Goal: Task Accomplishment & Management: Manage account settings

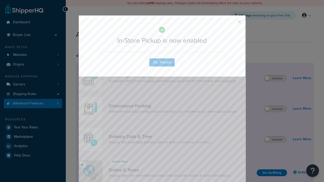
scroll to position [164, 0]
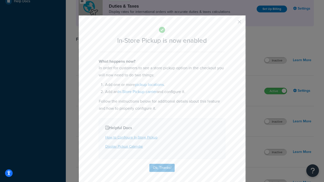
click at [232, 23] on button "button" at bounding box center [231, 23] width 1 height 1
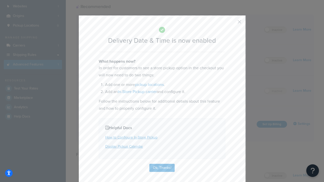
click at [232, 24] on button "button" at bounding box center [231, 23] width 1 height 1
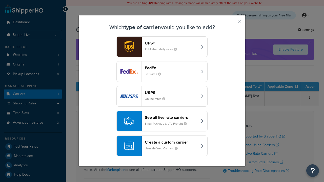
click at [162, 146] on div "Create a custom carrier User-defined Carriers" at bounding box center [171, 146] width 53 height 12
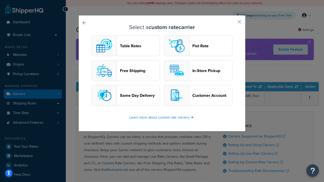
click at [198, 71] on header "In-Store Pickup" at bounding box center [212, 70] width 40 height 5
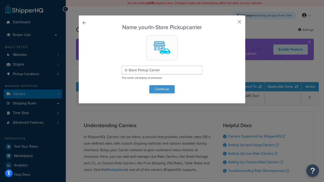
type input "In Store Pickup Carrier"
click at [162, 89] on button "Continue" at bounding box center [161, 89] width 25 height 8
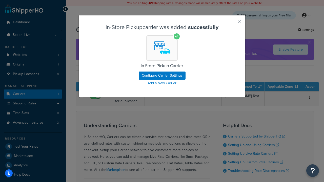
click at [232, 24] on button "button" at bounding box center [231, 23] width 1 height 1
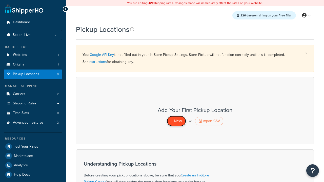
click at [176, 121] on span "+ New" at bounding box center [176, 121] width 11 height 6
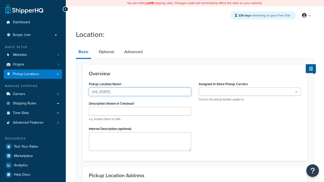
type input "[US_STATE]"
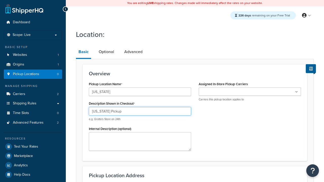
type input "[US_STATE] Pickup"
click at [250, 92] on ul at bounding box center [250, 92] width 102 height 8
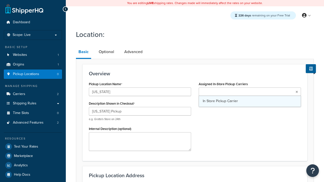
type input "3385 Michelson Drive"
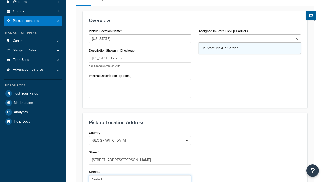
type input "Suite B"
type input "Irvine"
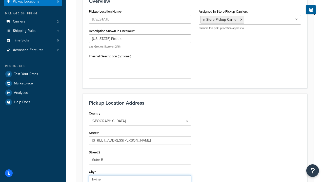
select select "5"
type input "Irvine"
type input "92612"
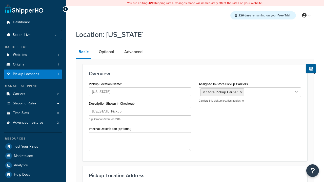
select select "5"
click at [133, 52] on link "Advanced" at bounding box center [133, 52] width 23 height 12
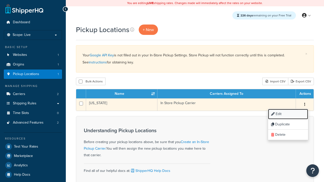
click at [288, 114] on link "Edit" at bounding box center [288, 114] width 40 height 10
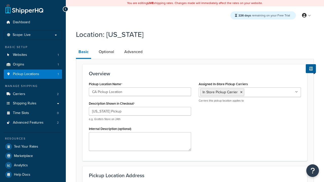
select select "5"
type input "CA Pickup Location"
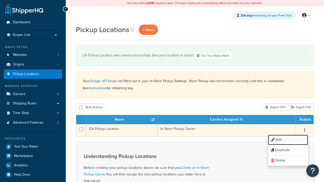
click at [288, 141] on link "Edit" at bounding box center [288, 140] width 40 height 10
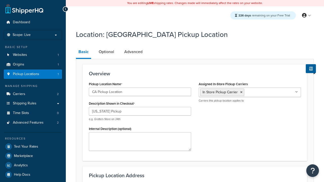
select select "5"
click at [106, 52] on link "Optional" at bounding box center [106, 52] width 21 height 12
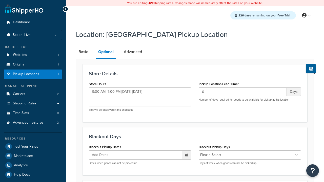
type textarea "9:00 AM- 7:00 PM [DATE]-[DATE]"
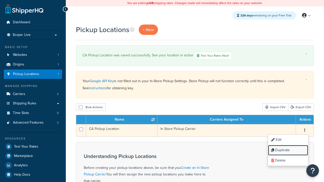
click at [288, 151] on link "Duplicate" at bounding box center [288, 150] width 40 height 10
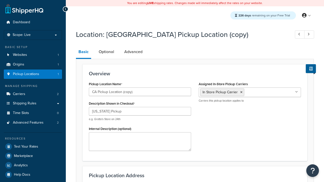
select select "5"
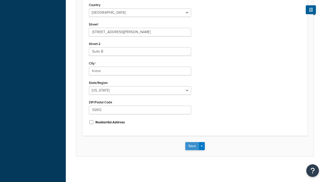
click at [192, 146] on button "Save" at bounding box center [192, 146] width 14 height 8
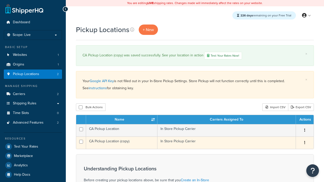
click at [305, 144] on icon "button" at bounding box center [304, 143] width 1 height 4
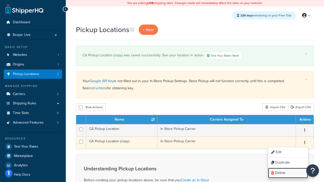
click at [288, 174] on link "Delete" at bounding box center [288, 173] width 40 height 10
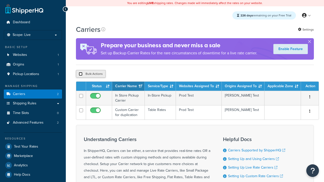
click at [81, 74] on input "checkbox" at bounding box center [81, 74] width 4 height 4
checkbox input "true"
click at [0, 0] on button "Delete" at bounding box center [0, 0] width 0 height 0
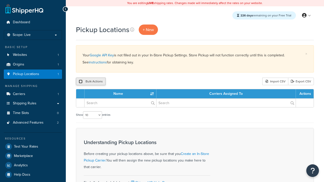
click at [81, 82] on input "checkbox" at bounding box center [81, 82] width 4 height 4
checkbox input "true"
